Goal: Transaction & Acquisition: Subscribe to service/newsletter

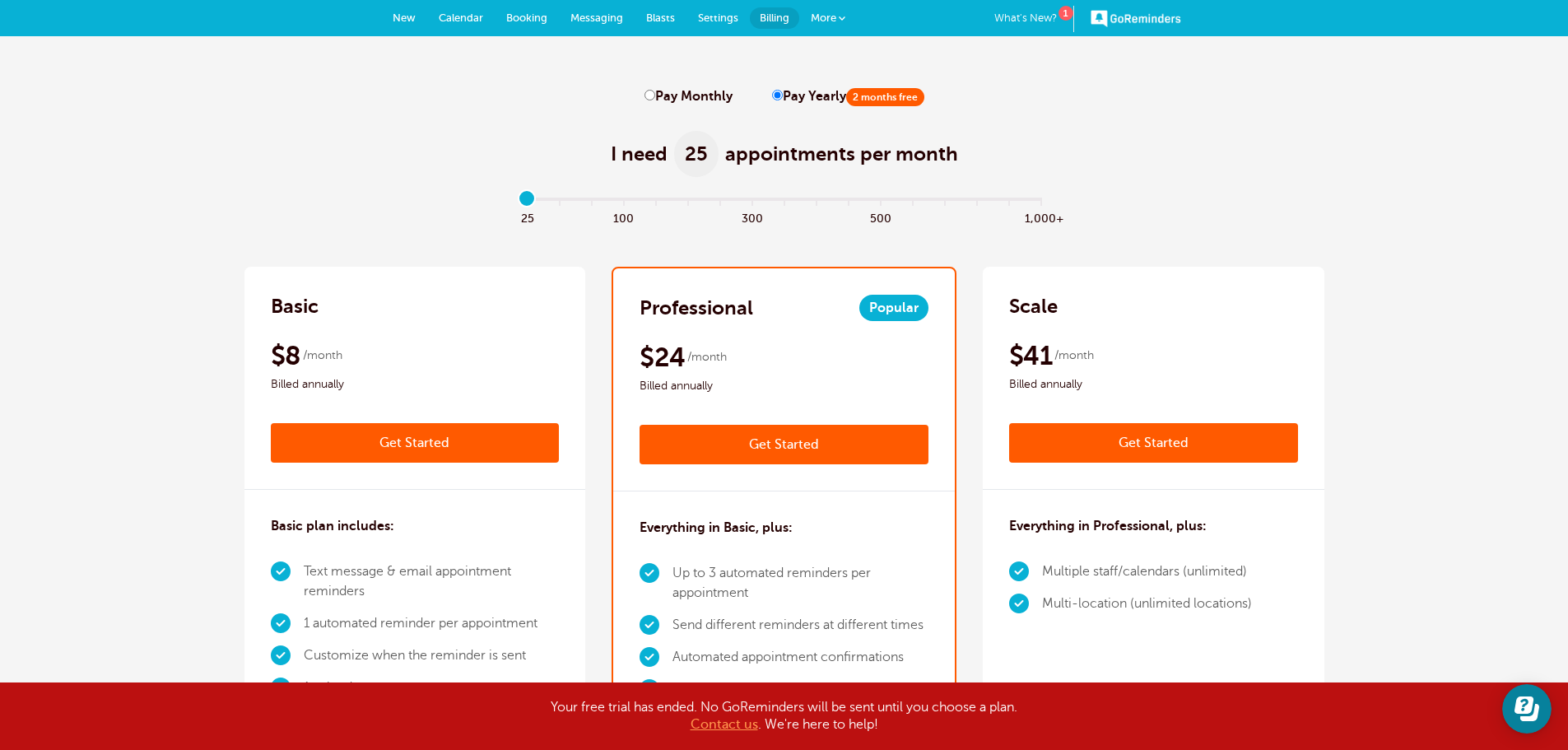
click at [412, 2] on link "New" at bounding box center [404, 18] width 46 height 36
click at [600, 12] on span "Messaging" at bounding box center [596, 17] width 53 height 12
click at [454, 19] on span "Calendar" at bounding box center [461, 17] width 45 height 12
click at [392, 12] on span "New" at bounding box center [404, 17] width 23 height 12
drag, startPoint x: 1417, startPoint y: 319, endPoint x: 1412, endPoint y: 226, distance: 93.1
